Goal: Information Seeking & Learning: Compare options

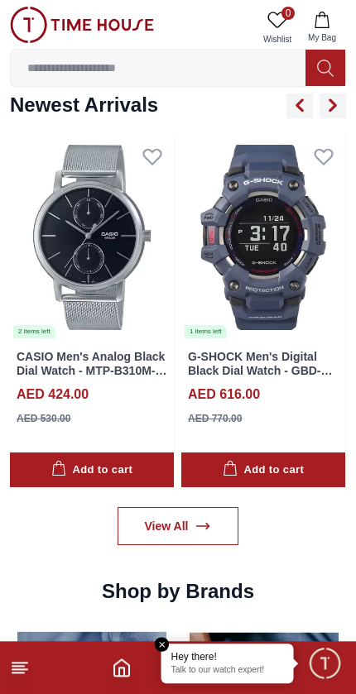
scroll to position [1250, 0]
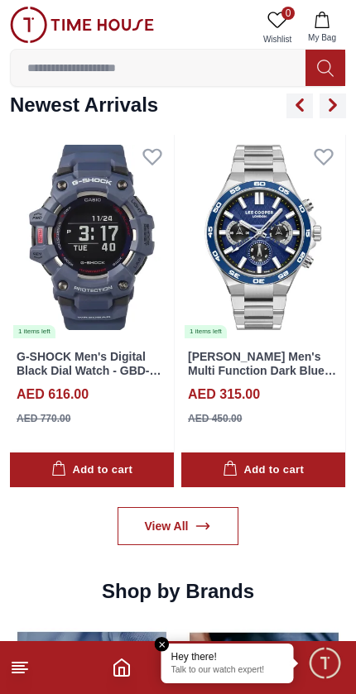
click at [208, 507] on link "View All" at bounding box center [179, 526] width 122 height 38
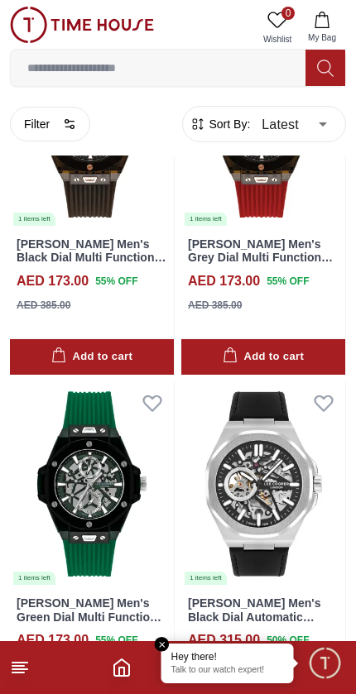
scroll to position [3108, 0]
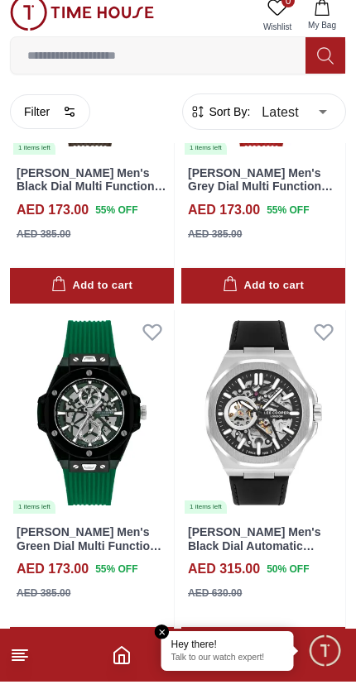
scroll to position [3111, 0]
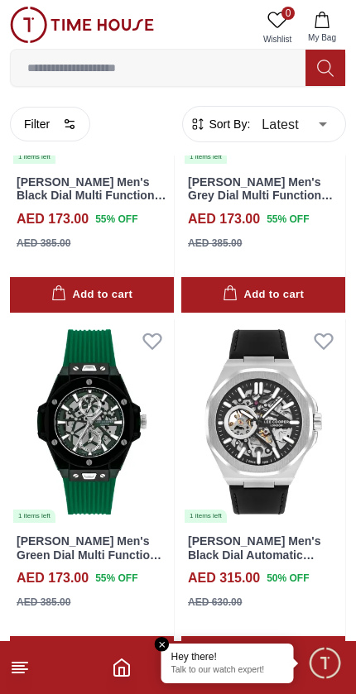
click at [199, 70] on input at bounding box center [158, 67] width 295 height 33
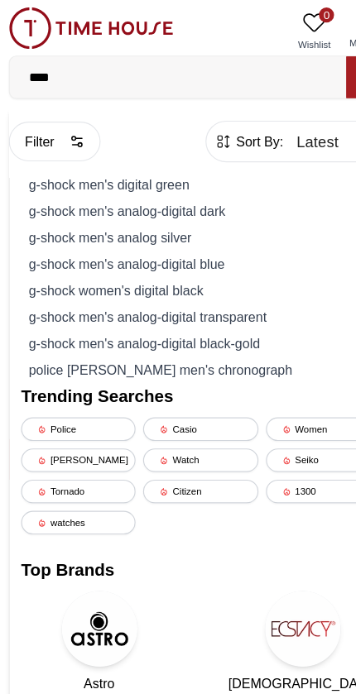
type input "****"
click at [43, 170] on div "g-shock men's digital green" at bounding box center [178, 162] width 314 height 23
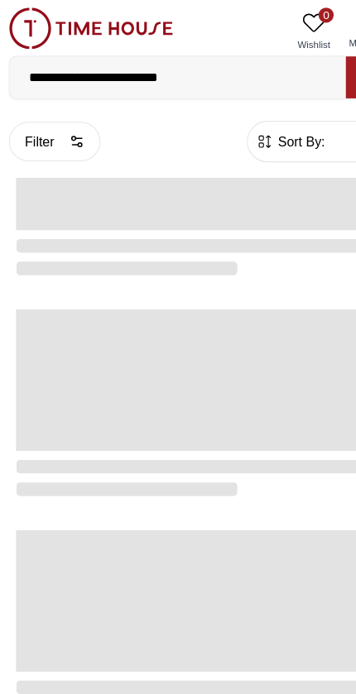
type input "******"
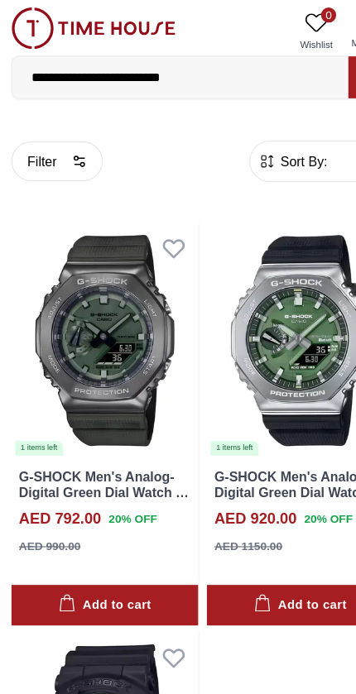
click at [92, 54] on input "**********" at bounding box center [158, 67] width 295 height 33
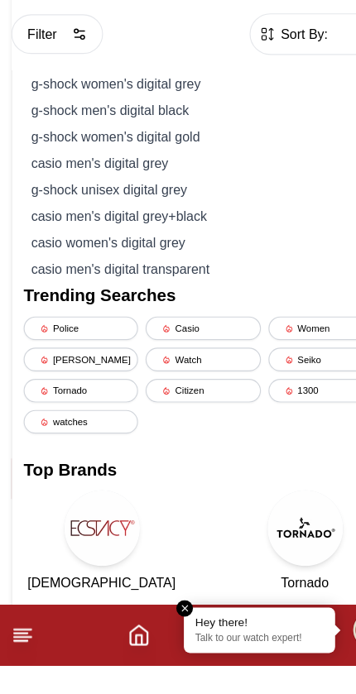
click at [180, 290] on div "casio men's digital grey+black" at bounding box center [178, 301] width 314 height 23
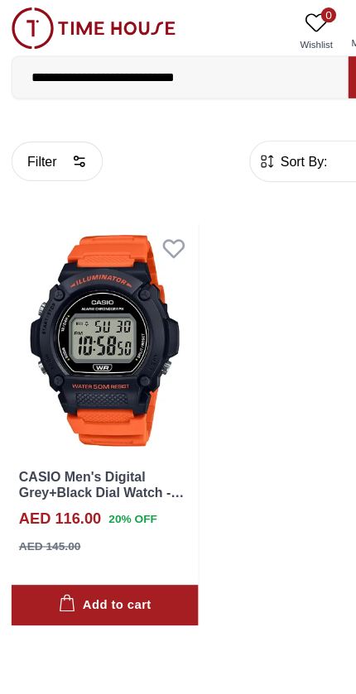
click at [223, 77] on input "**********" at bounding box center [158, 67] width 295 height 33
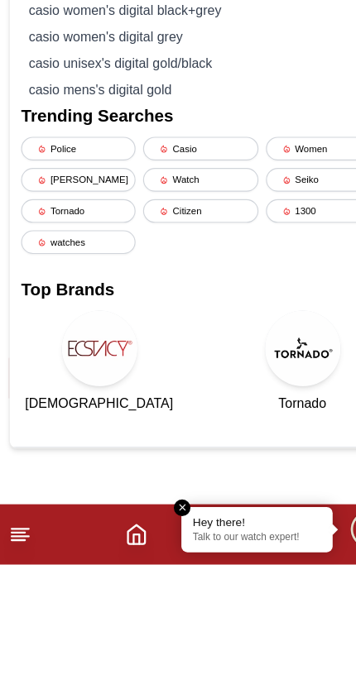
click at [207, 347] on div "Watch" at bounding box center [177, 357] width 100 height 21
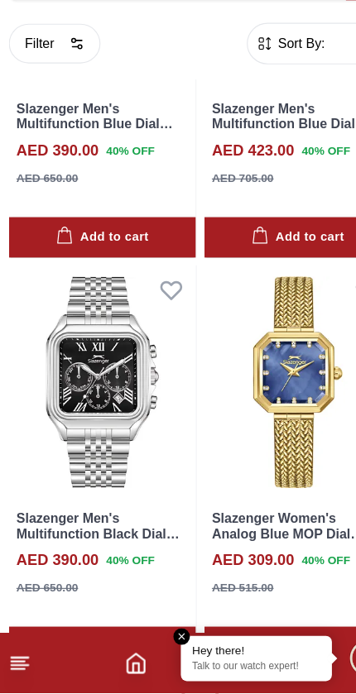
scroll to position [3111, 0]
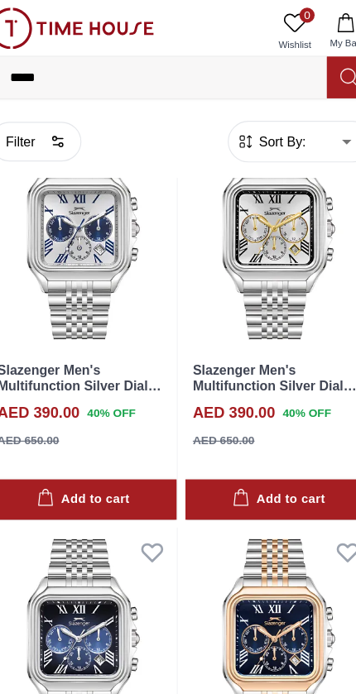
click at [130, 66] on input "*****" at bounding box center [158, 67] width 295 height 33
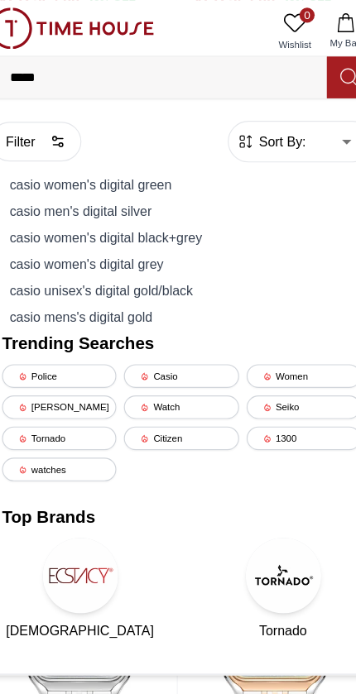
scroll to position [2501, 0]
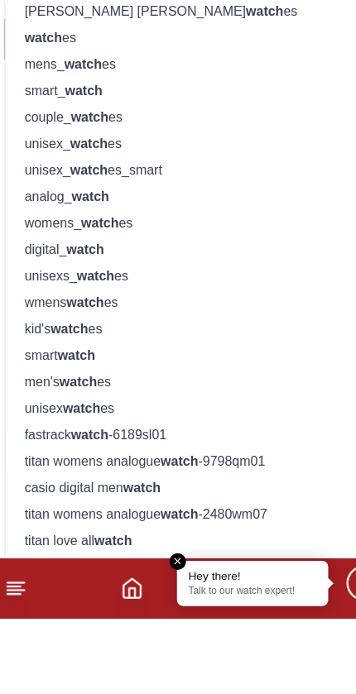
click at [43, 359] on div "digital_ watch" at bounding box center [178, 370] width 314 height 23
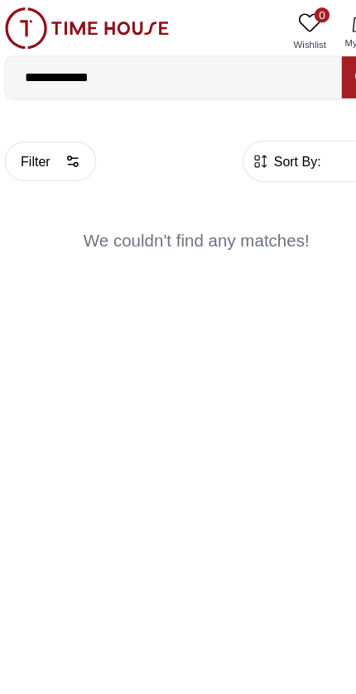
click at [238, 69] on input "**********" at bounding box center [158, 67] width 295 height 33
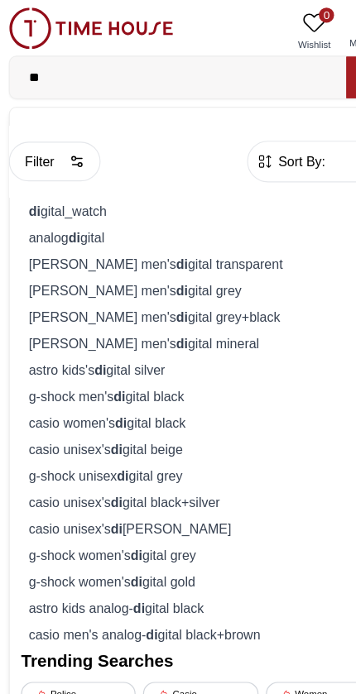
type input "*"
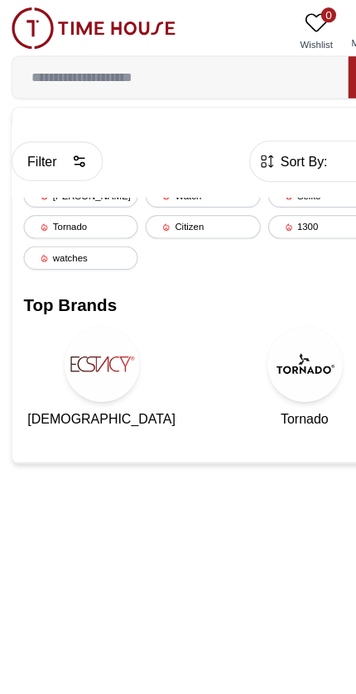
click at [244, 142] on span "Sort By:" at bounding box center [264, 141] width 45 height 17
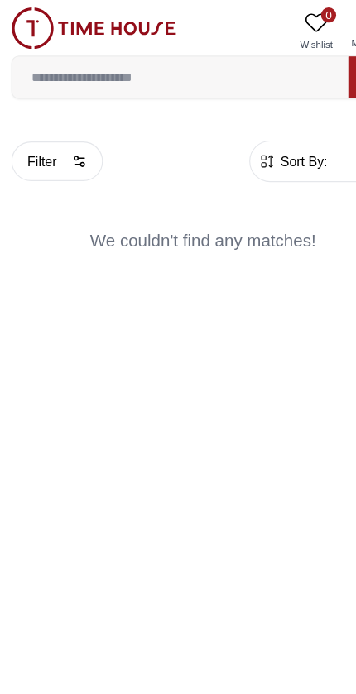
click at [256, 139] on span "Sort By:" at bounding box center [264, 141] width 45 height 17
click at [243, 146] on span "Sort By:" at bounding box center [264, 141] width 45 height 17
click at [230, 139] on icon "button" at bounding box center [234, 141] width 17 height 17
click at [275, 139] on span "Sort By:" at bounding box center [264, 141] width 45 height 17
click at [62, 139] on button "Filter" at bounding box center [50, 141] width 80 height 35
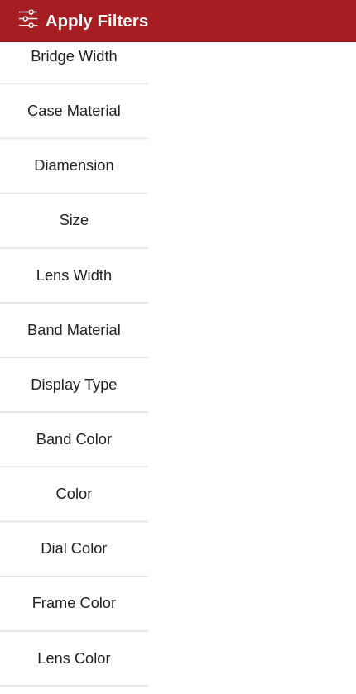
scroll to position [362, 0]
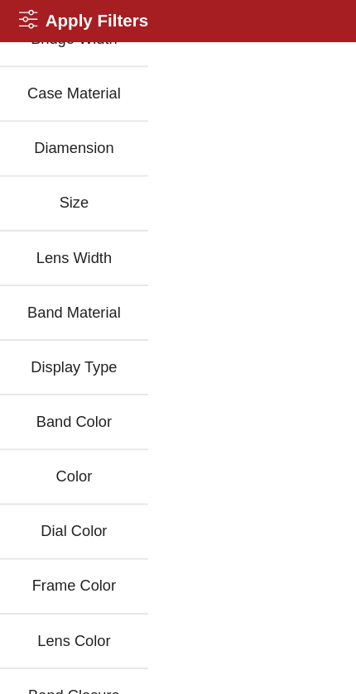
click at [61, 324] on button "Display Type" at bounding box center [65, 323] width 130 height 48
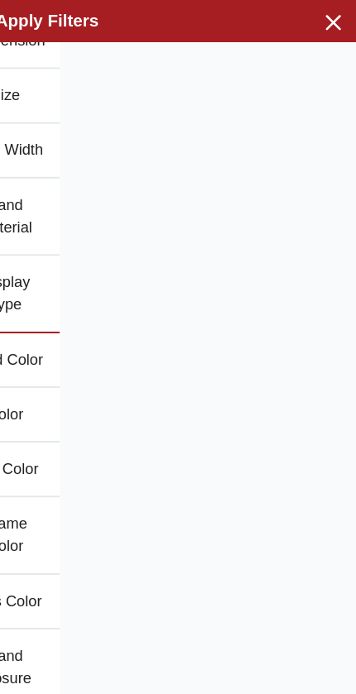
scroll to position [557, 0]
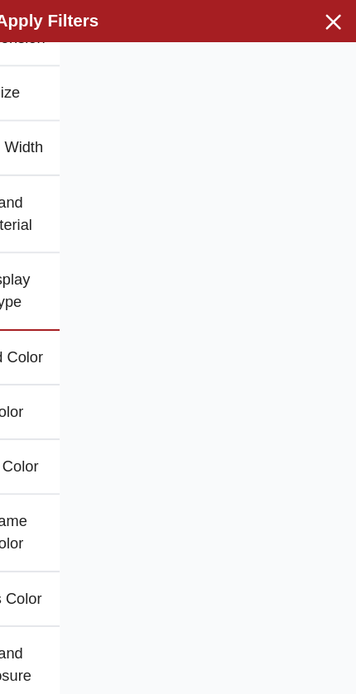
click at [329, 15] on icon "button" at bounding box center [335, 19] width 12 height 12
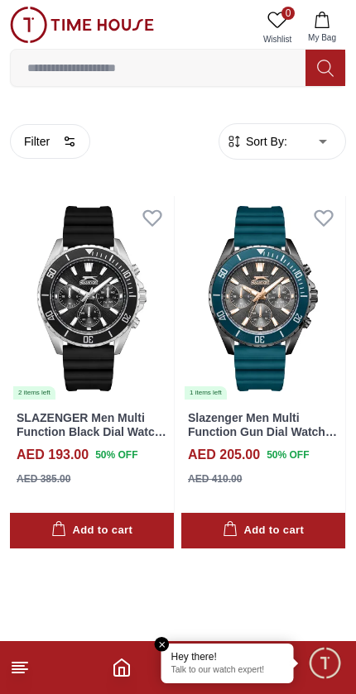
click at [124, 676] on icon "Home" at bounding box center [121, 668] width 15 height 17
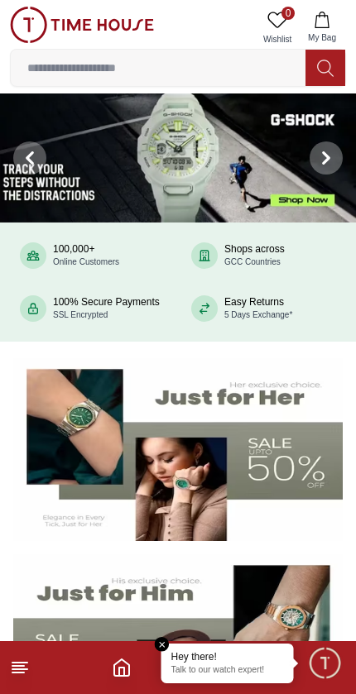
click at [189, 168] on img at bounding box center [178, 158] width 356 height 129
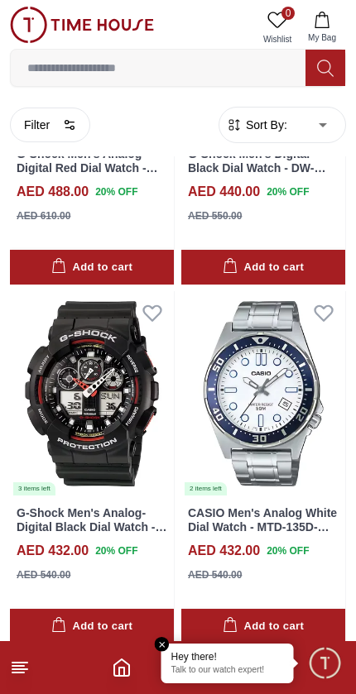
scroll to position [3563, 0]
